Goal: Information Seeking & Learning: Compare options

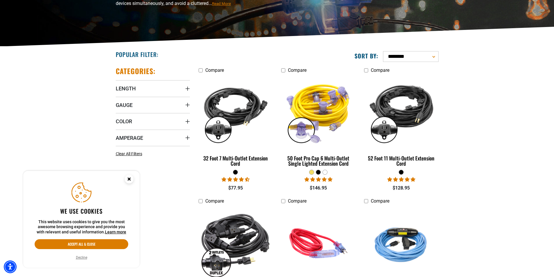
scroll to position [116, 0]
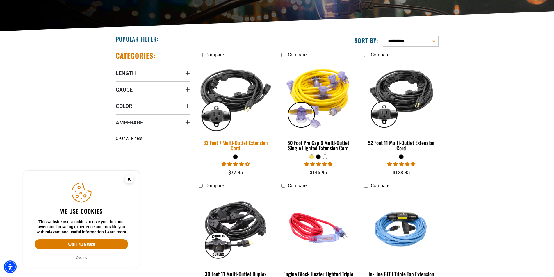
click at [234, 111] on img at bounding box center [235, 97] width 81 height 74
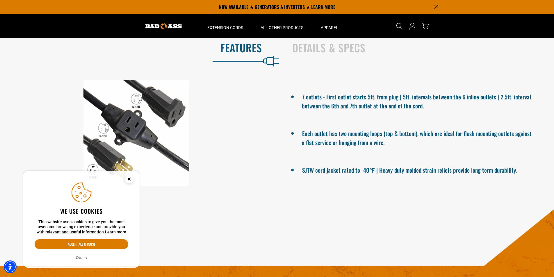
scroll to position [320, 0]
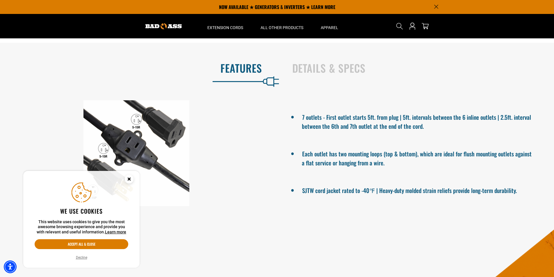
click at [127, 150] on div at bounding box center [136, 153] width 273 height 106
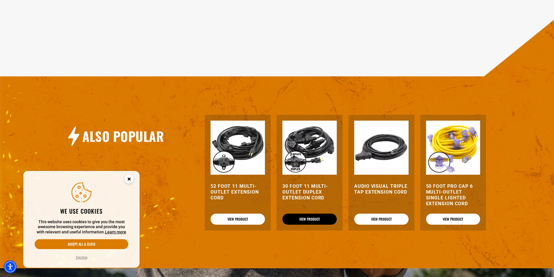
scroll to position [552, 0]
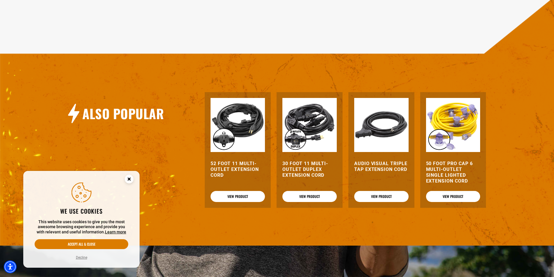
click at [241, 133] on img at bounding box center [238, 125] width 54 height 54
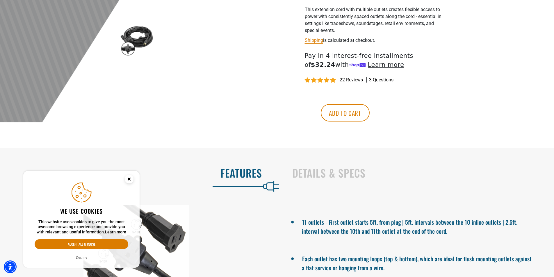
scroll to position [204, 0]
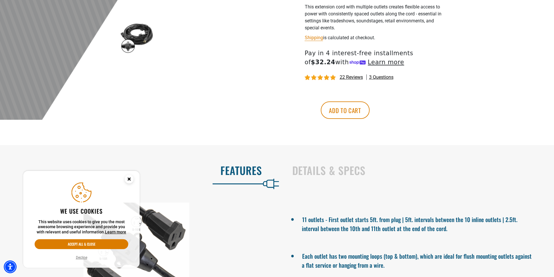
click at [134, 31] on img at bounding box center [137, 37] width 34 height 34
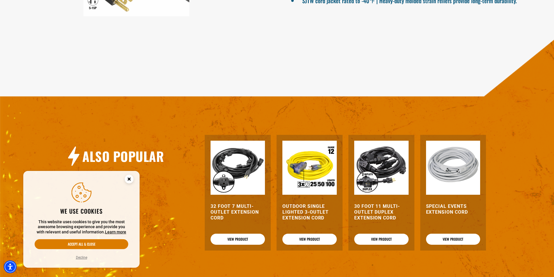
scroll to position [552, 0]
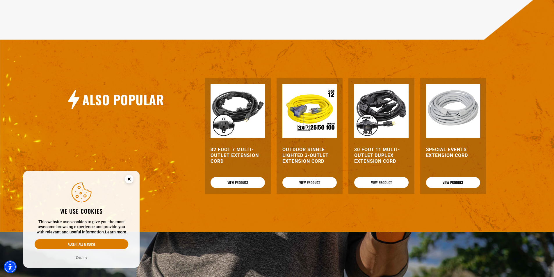
click at [315, 113] on img at bounding box center [309, 111] width 54 height 54
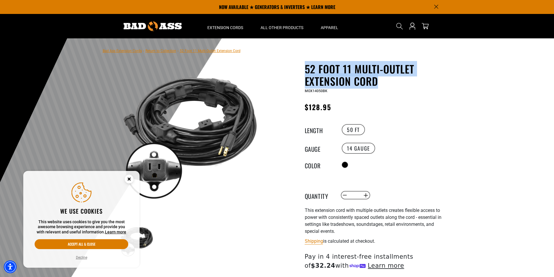
drag, startPoint x: 304, startPoint y: 68, endPoint x: 377, endPoint y: 83, distance: 74.6
click at [377, 83] on h1 "52 Foot 11 Multi-Outlet Extension Cord" at bounding box center [376, 75] width 142 height 24
copy h1 "52 Foot 11 Multi-Outlet Extension Cord"
